Goal: Information Seeking & Learning: Learn about a topic

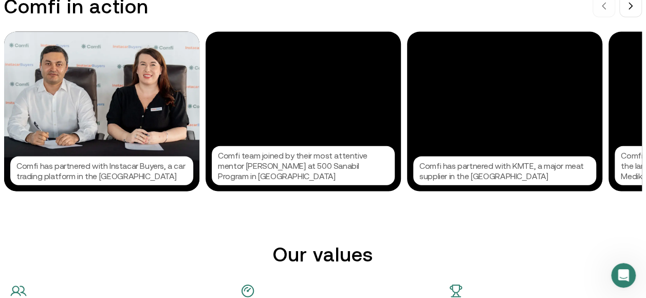
scroll to position [1029, 0]
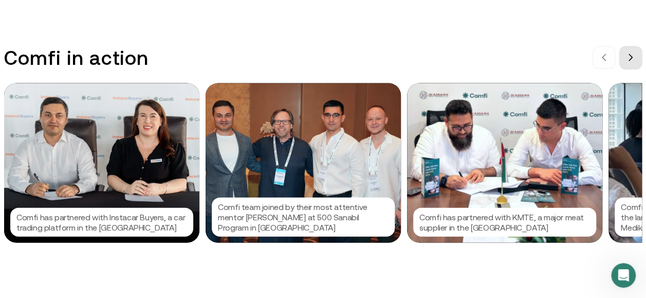
click at [635, 61] on icon at bounding box center [631, 57] width 8 height 8
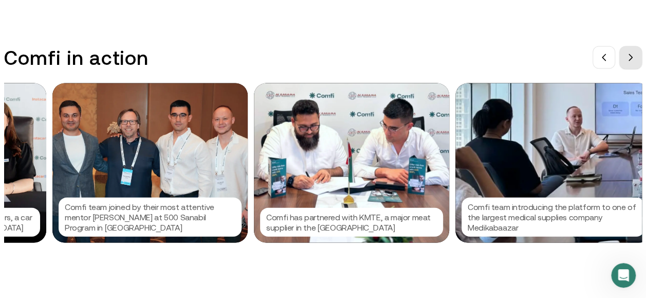
scroll to position [0, 154]
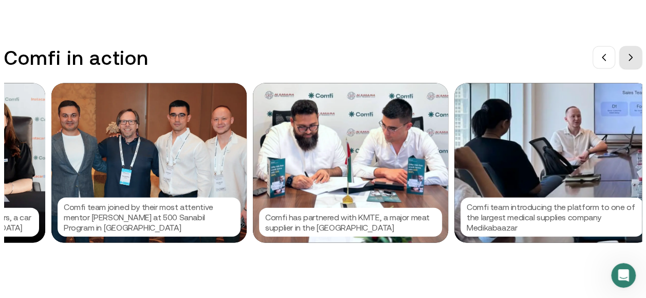
click at [635, 61] on icon at bounding box center [631, 57] width 8 height 8
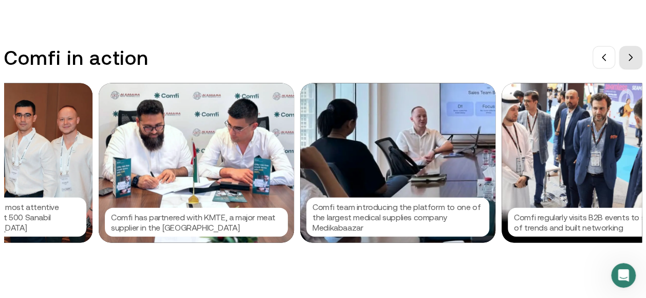
click at [635, 61] on icon at bounding box center [631, 57] width 8 height 8
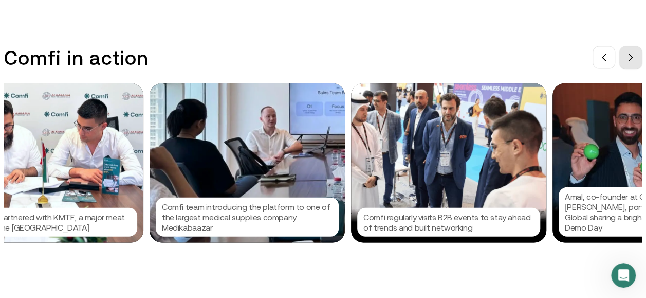
scroll to position [0, 463]
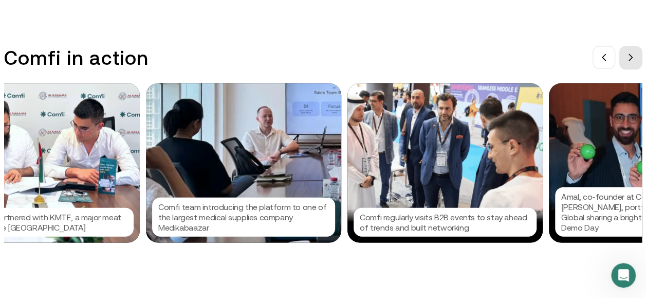
click at [635, 61] on icon at bounding box center [631, 57] width 8 height 8
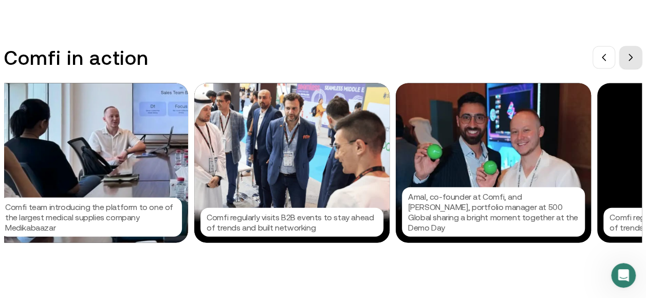
scroll to position [0, 617]
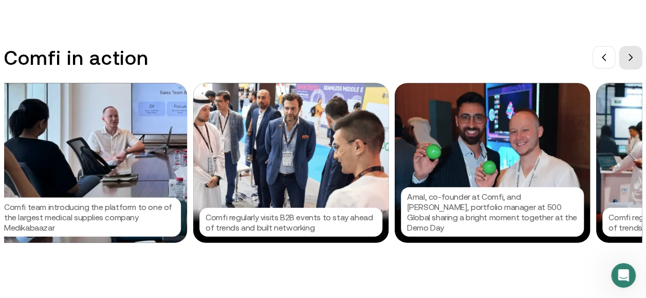
click at [630, 58] on button at bounding box center [631, 57] width 23 height 23
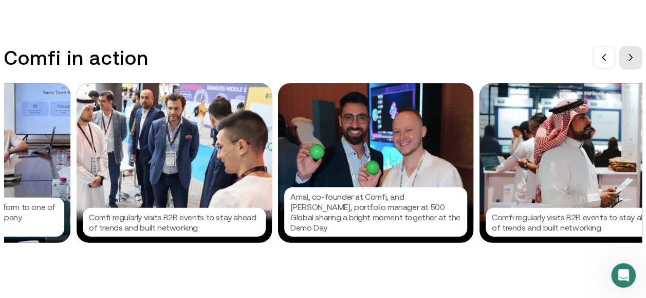
scroll to position [0, 771]
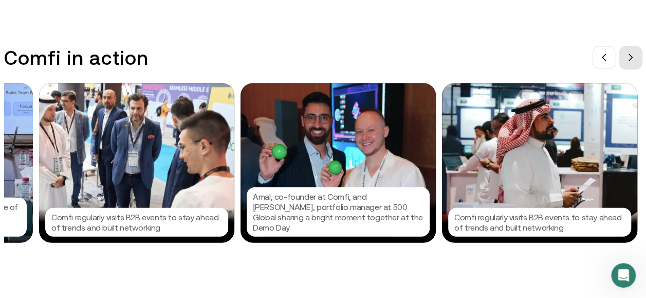
click at [633, 59] on button at bounding box center [631, 57] width 23 height 23
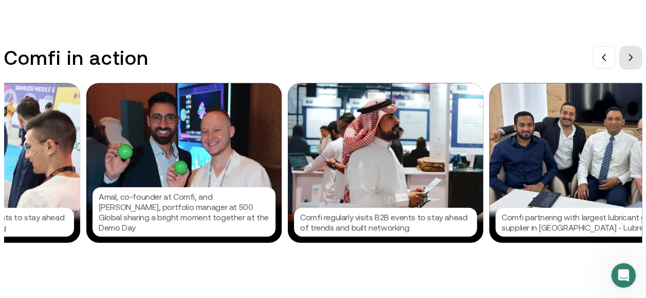
click at [633, 59] on button at bounding box center [631, 57] width 23 height 23
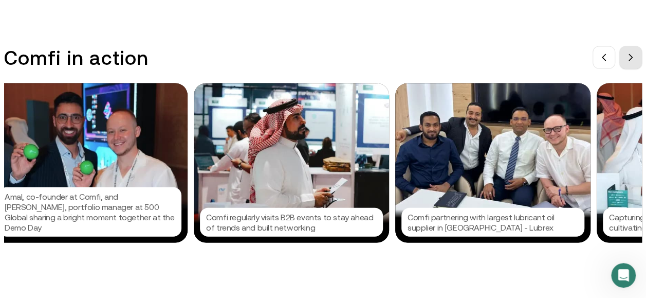
scroll to position [0, 1080]
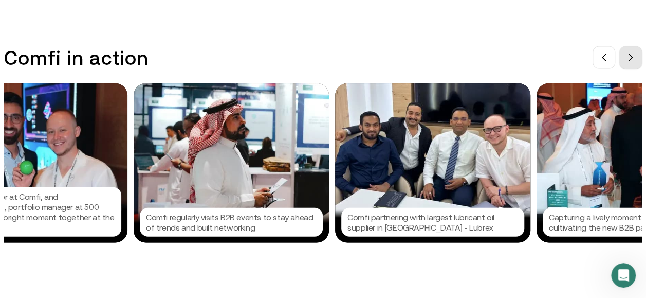
click at [633, 59] on button at bounding box center [631, 57] width 23 height 23
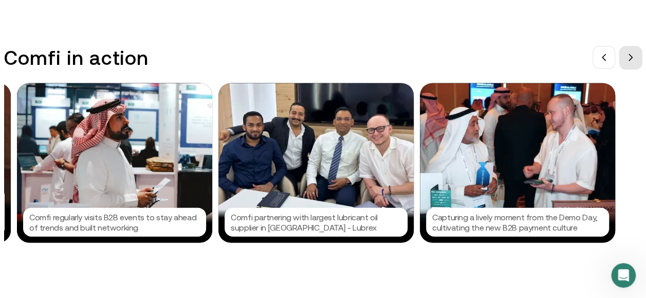
scroll to position [0, 1234]
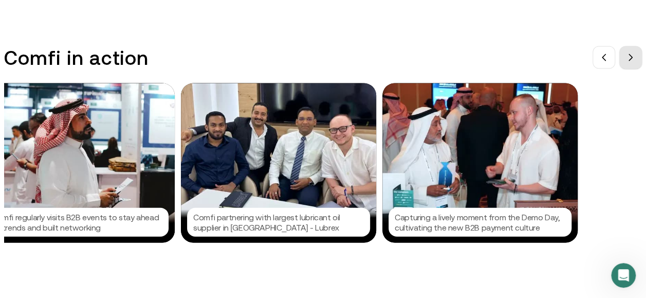
click at [633, 59] on button at bounding box center [631, 57] width 23 height 23
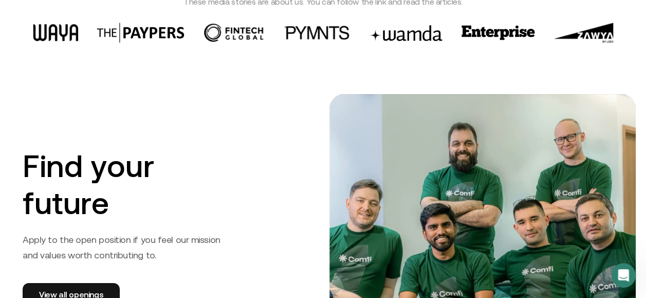
scroll to position [1491, 0]
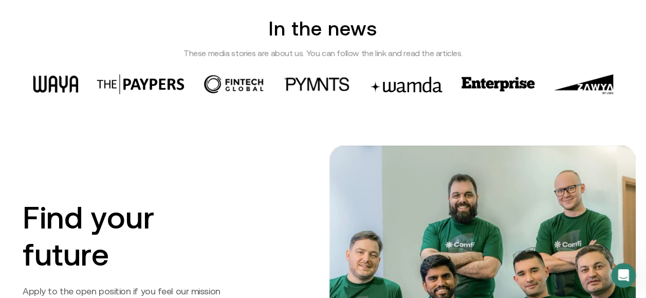
click at [506, 80] on img at bounding box center [499, 84] width 74 height 14
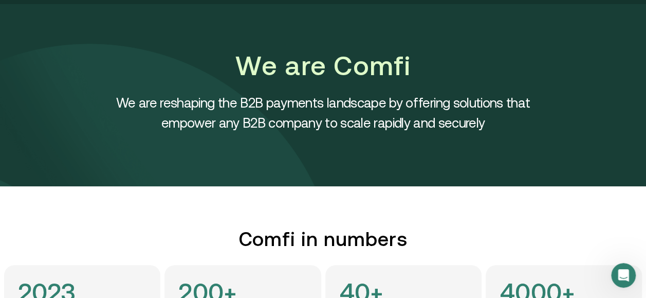
scroll to position [0, 0]
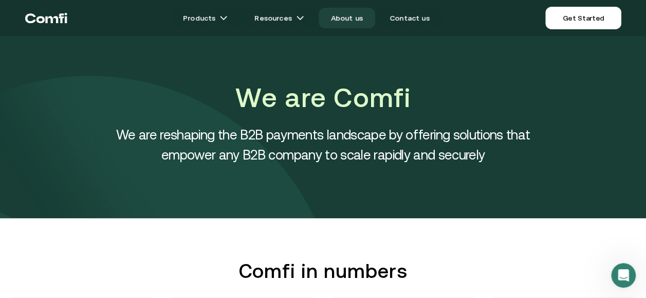
click at [353, 19] on link "About us" at bounding box center [347, 18] width 57 height 21
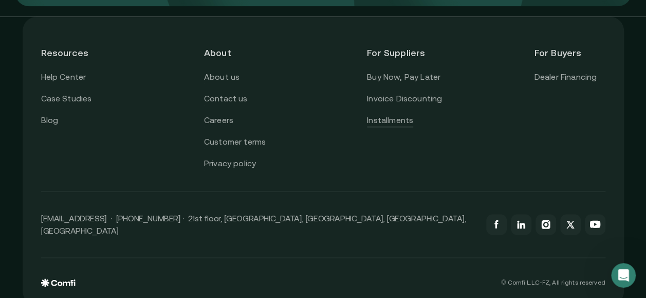
scroll to position [2631, 0]
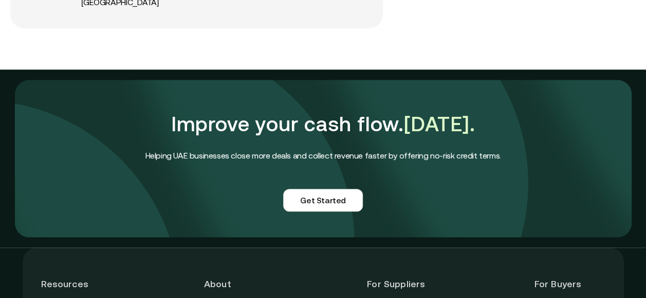
scroll to position [2534, 0]
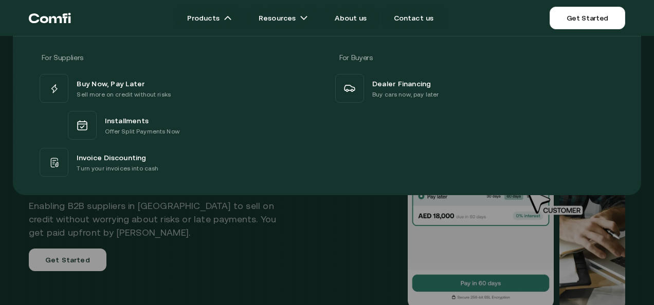
click at [289, 273] on div at bounding box center [327, 188] width 654 height 305
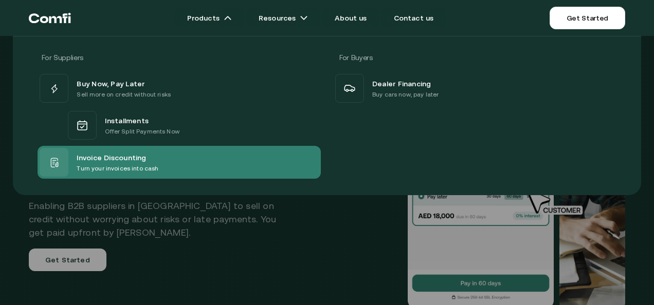
click at [177, 165] on div "Invoice Discounting Turn your invoices into cash" at bounding box center [179, 162] width 283 height 33
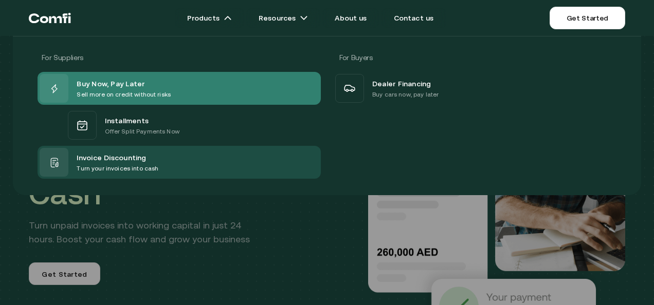
click at [204, 93] on div "Buy Now, Pay Later Sell more on credit without risks" at bounding box center [179, 88] width 283 height 33
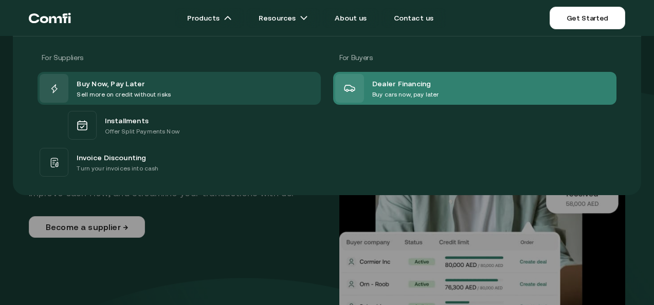
click at [404, 89] on p "Buy cars now, pay later" at bounding box center [405, 94] width 66 height 10
